Goal: Information Seeking & Learning: Learn about a topic

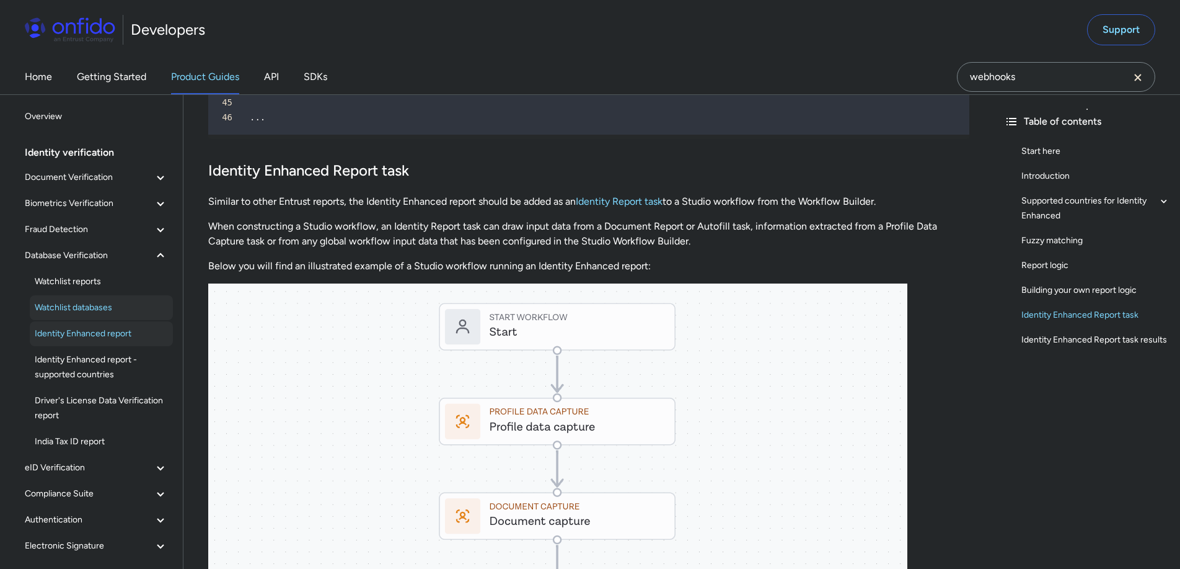
click at [96, 304] on span "Watchlist databases" at bounding box center [101, 307] width 133 height 15
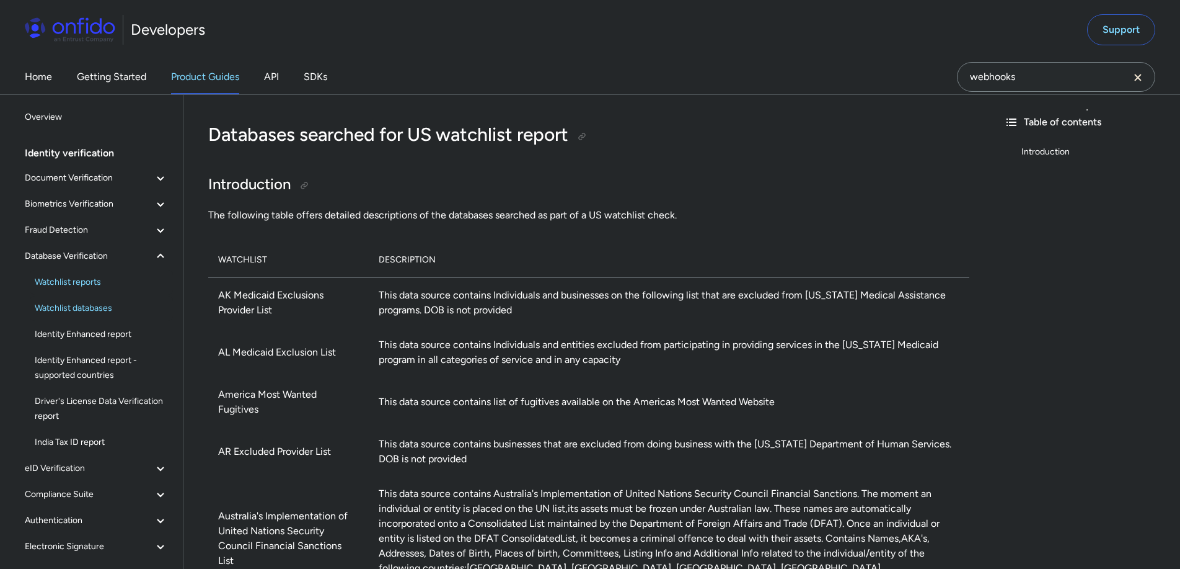
click at [73, 273] on link "Watchlist reports" at bounding box center [101, 282] width 143 height 25
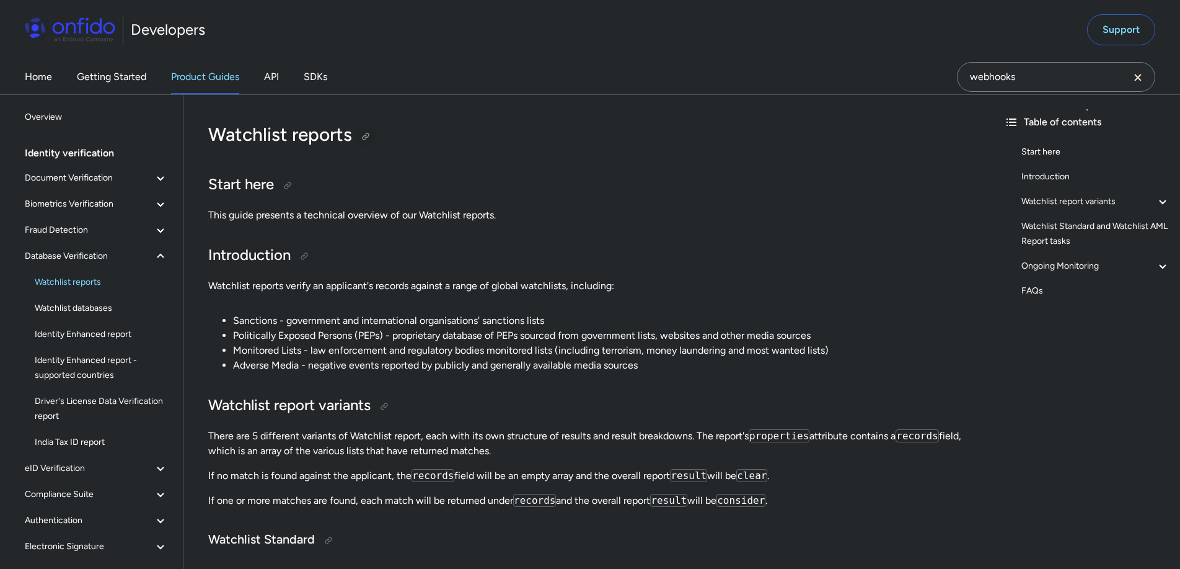
click at [366, 132] on div at bounding box center [366, 136] width 10 height 10
click at [95, 331] on span "Identity Enhanced report" at bounding box center [101, 334] width 133 height 15
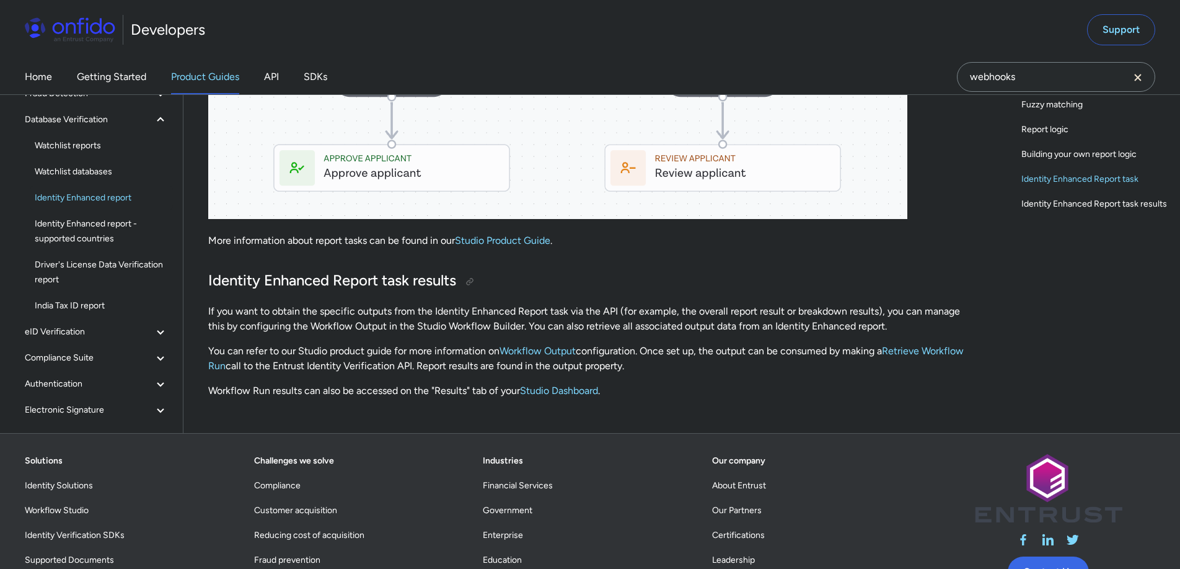
scroll to position [4008, 0]
